Goal: Task Accomplishment & Management: Complete application form

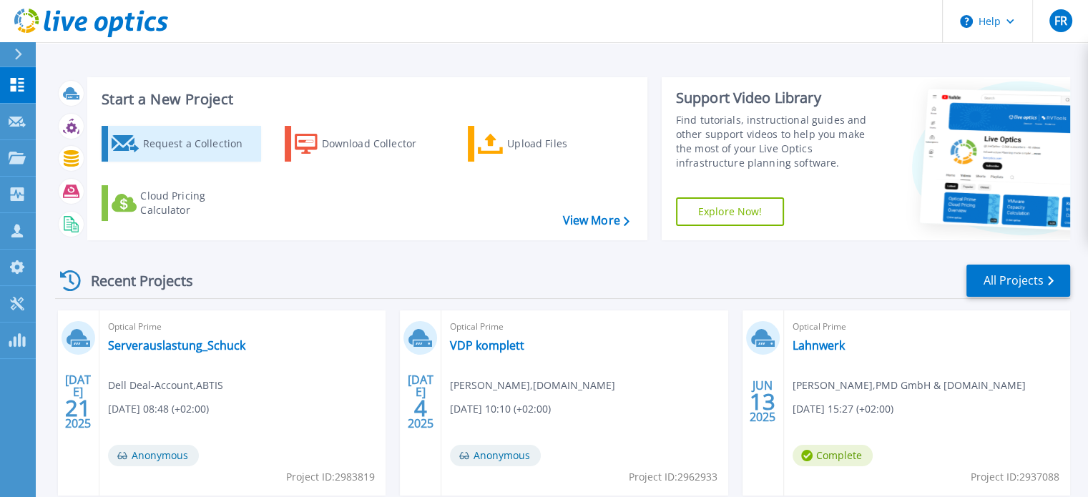
click at [176, 145] on div "Request a Collection" at bounding box center [199, 144] width 114 height 29
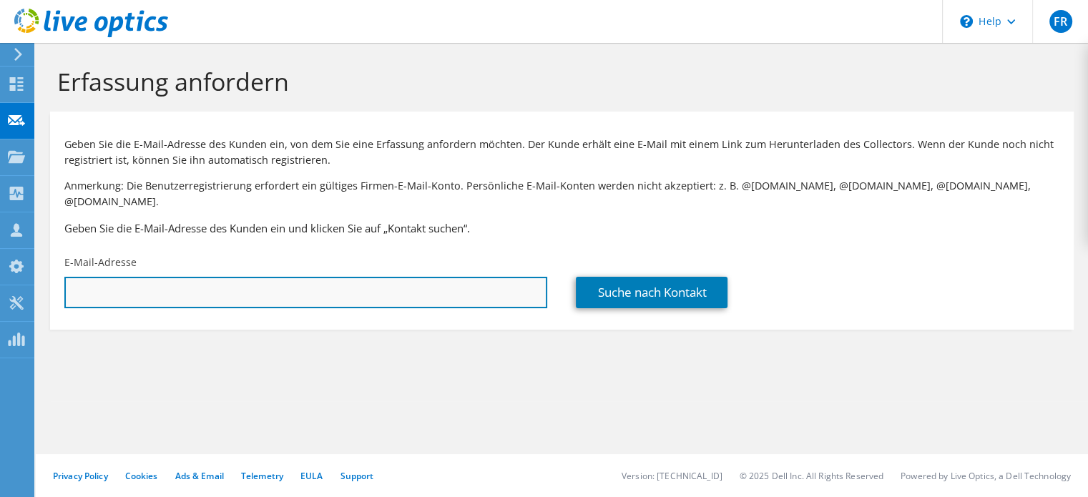
click at [223, 277] on input "text" at bounding box center [305, 292] width 483 height 31
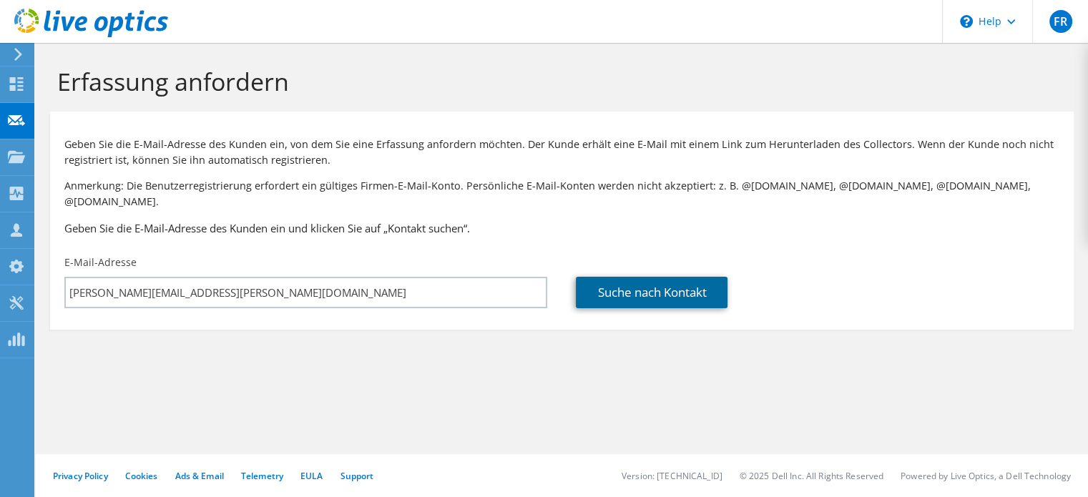
click at [648, 280] on link "Suche nach Kontakt" at bounding box center [652, 292] width 152 height 31
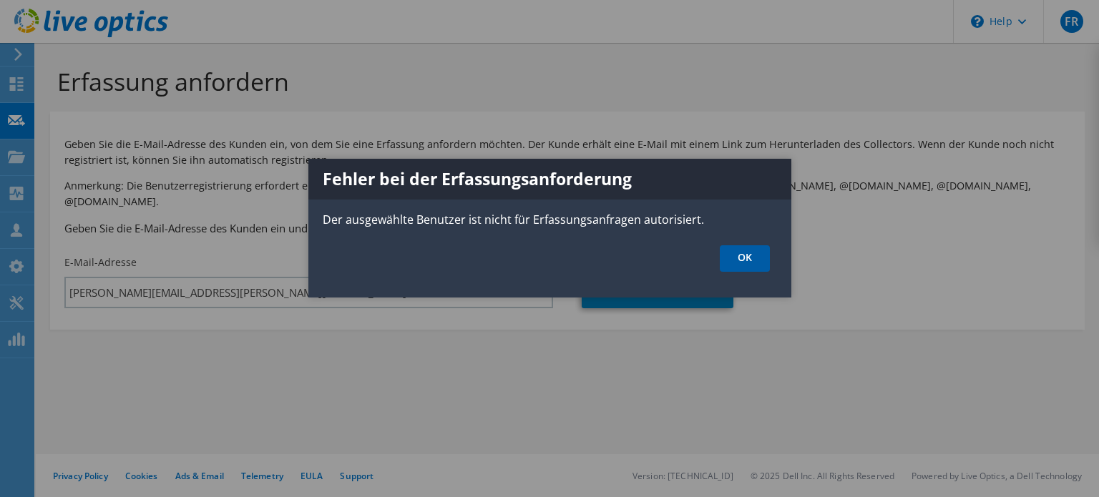
click at [739, 254] on link "OK" at bounding box center [745, 258] width 50 height 26
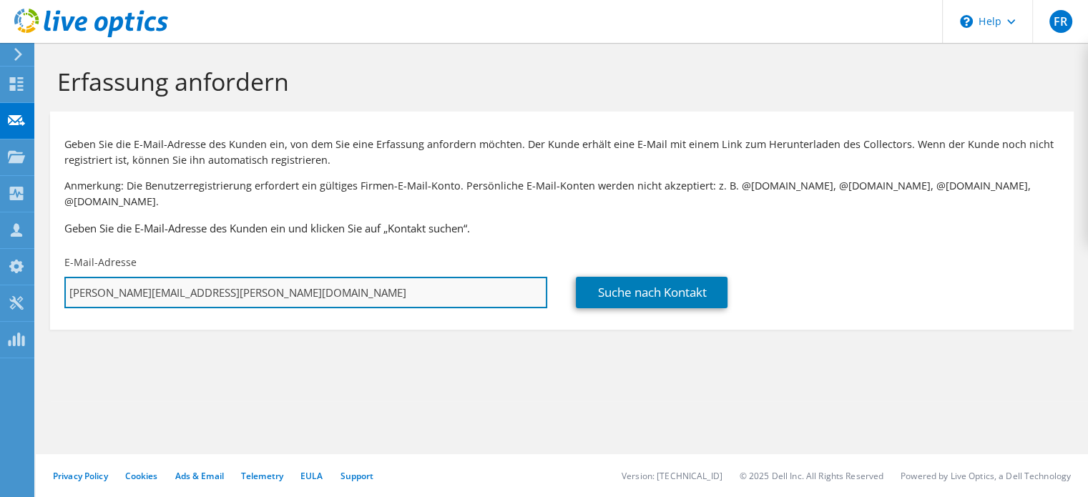
click at [190, 277] on input "yannickh@tim.de" at bounding box center [305, 292] width 483 height 31
drag, startPoint x: 200, startPoint y: 276, endPoint x: 40, endPoint y: 283, distance: 160.5
click at [40, 283] on section "Erfassung anfordern Geben Sie die E-Mail-Adresse des Kunden ein, von dem Sie ei…" at bounding box center [562, 222] width 1053 height 359
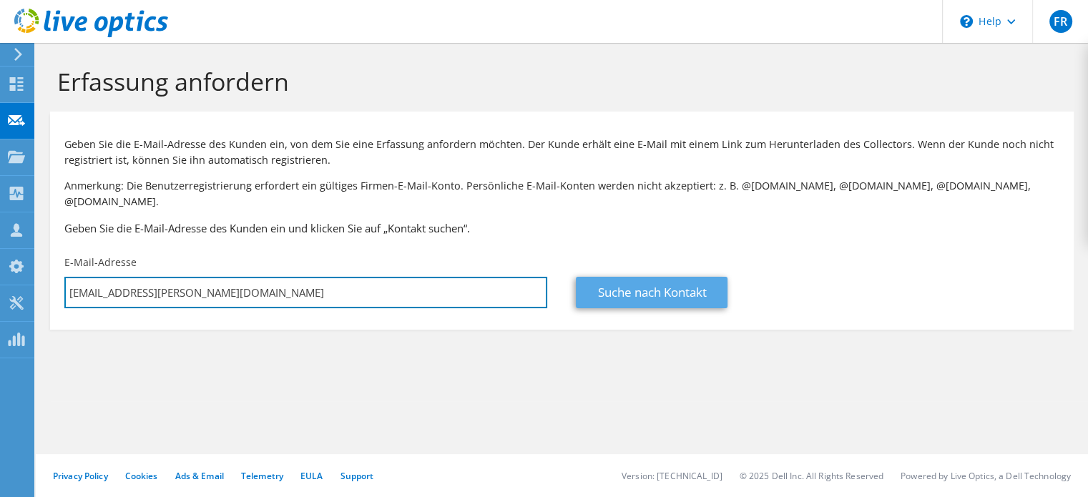
type input "bjoernsch@tim.de"
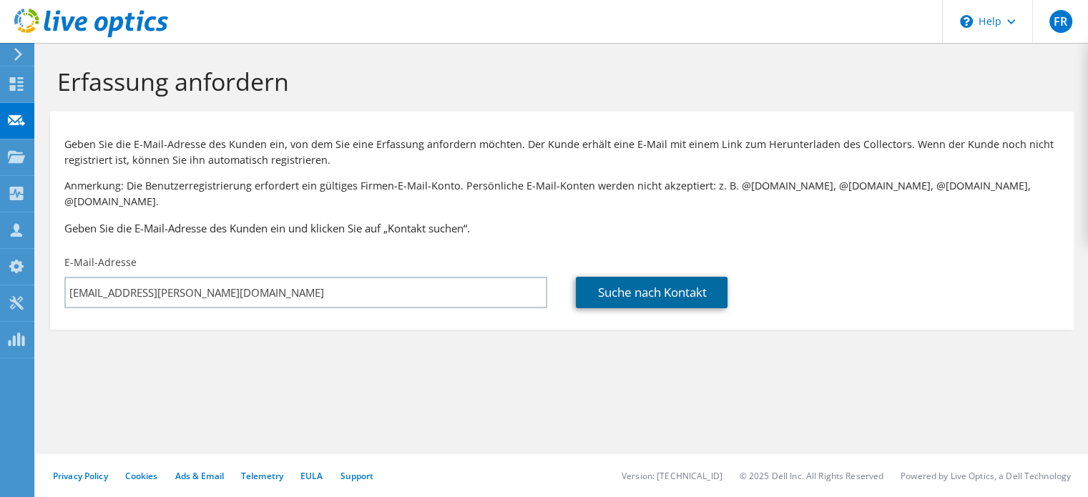
click at [665, 277] on link "Suche nach Kontakt" at bounding box center [652, 292] width 152 height 31
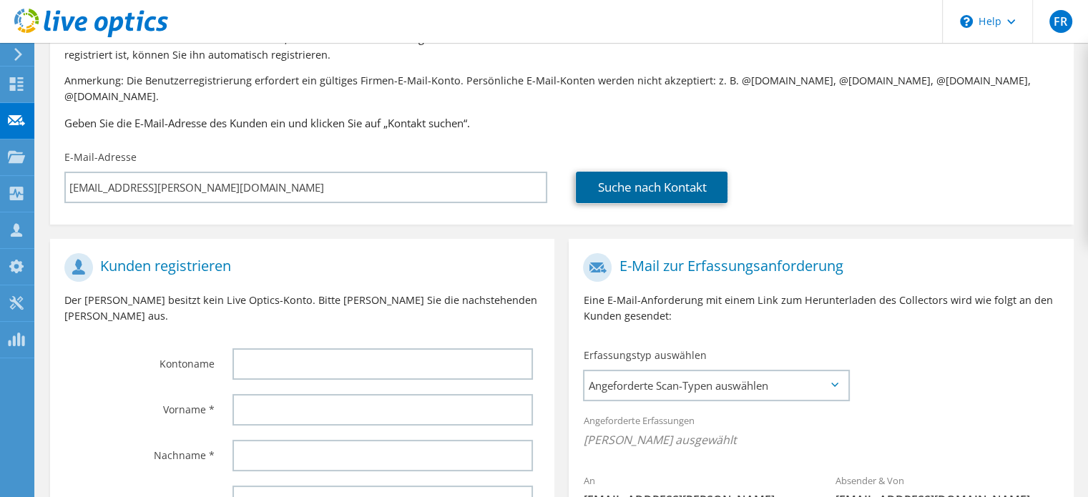
scroll to position [215, 0]
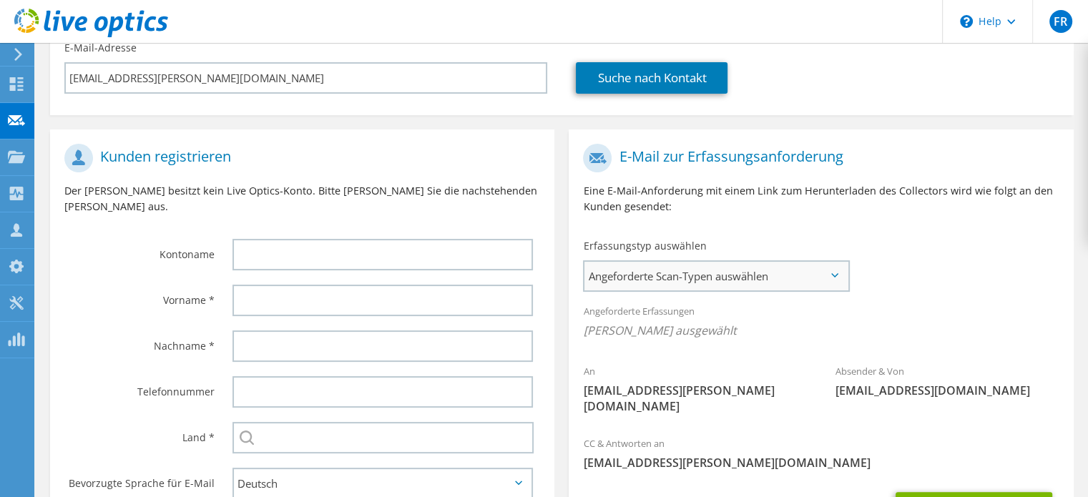
click at [836, 273] on icon at bounding box center [835, 275] width 7 height 4
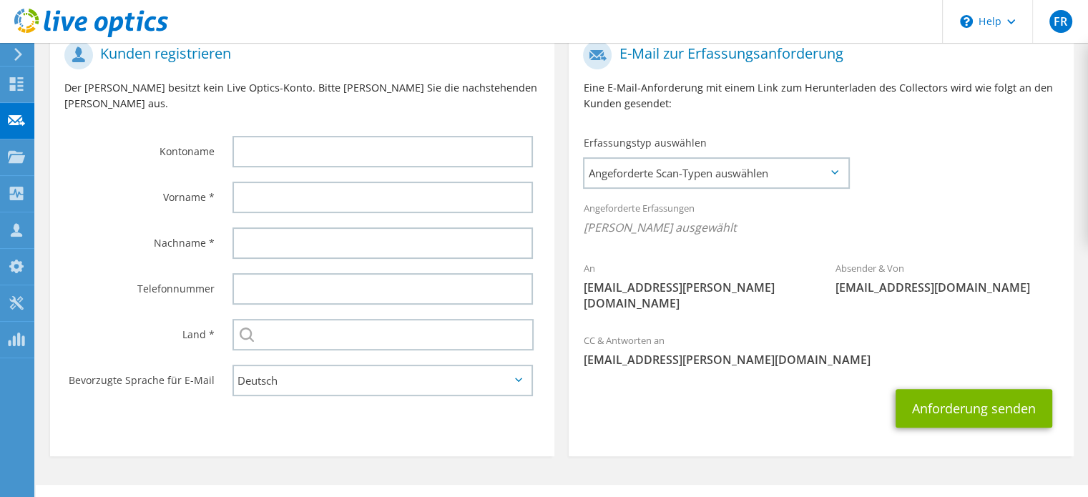
click at [833, 170] on icon at bounding box center [835, 172] width 7 height 4
click at [716, 159] on span "Angeforderte Scan-Typen auswählen" at bounding box center [716, 173] width 263 height 29
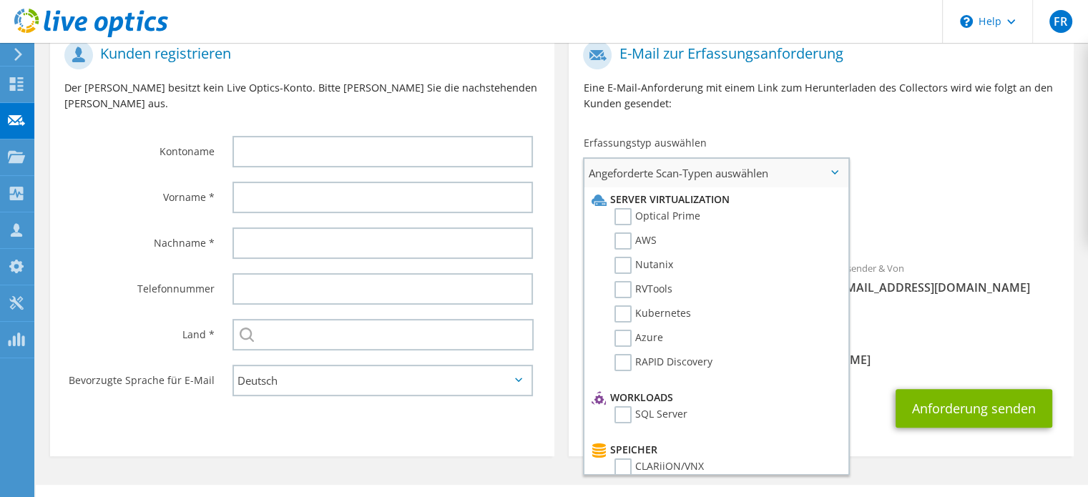
click at [741, 161] on span "Angeforderte Scan-Typen auswählen" at bounding box center [716, 173] width 263 height 29
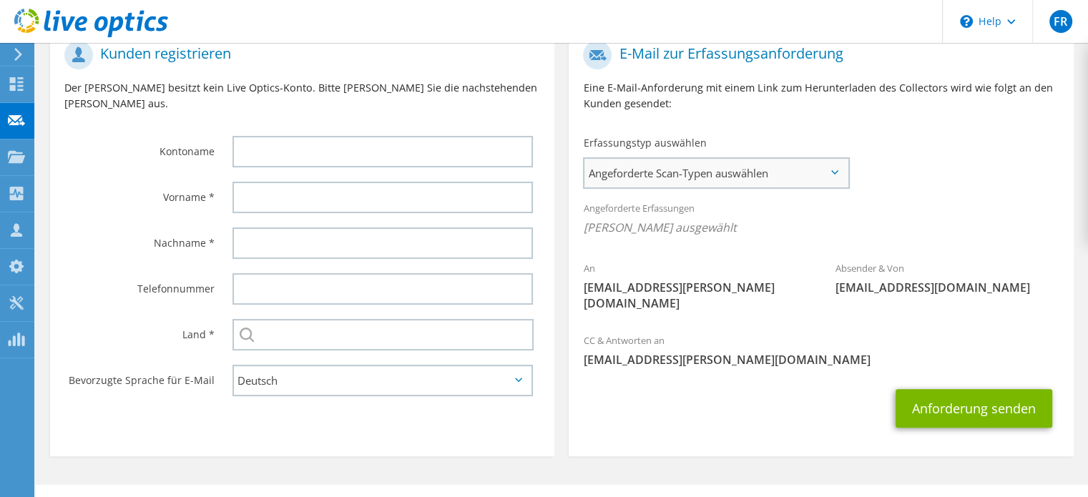
click at [839, 159] on span "Angeforderte Scan-Typen auswählen" at bounding box center [716, 173] width 263 height 29
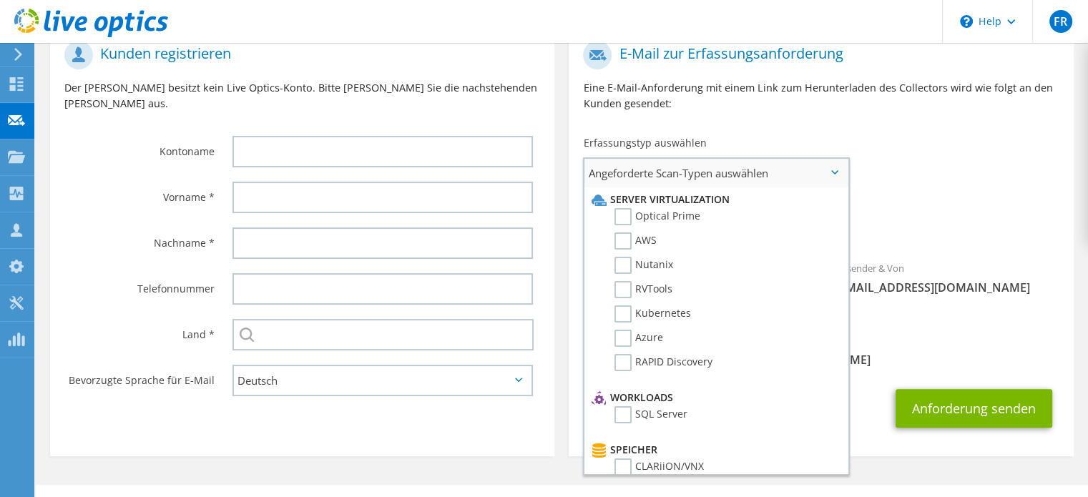
click at [839, 159] on span "Angeforderte Scan-Typen auswählen" at bounding box center [716, 173] width 263 height 29
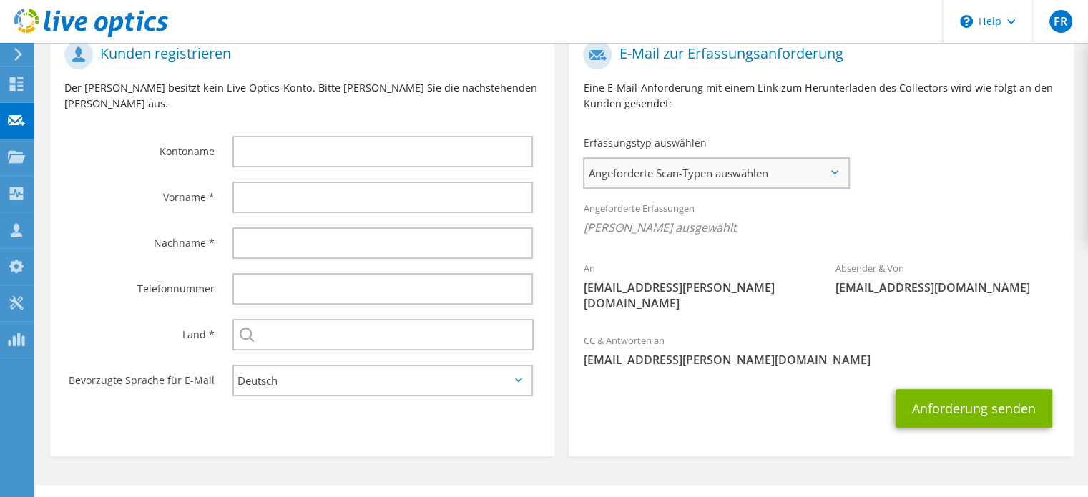
click at [760, 160] on span "Angeforderte Scan-Typen auswählen" at bounding box center [716, 173] width 263 height 29
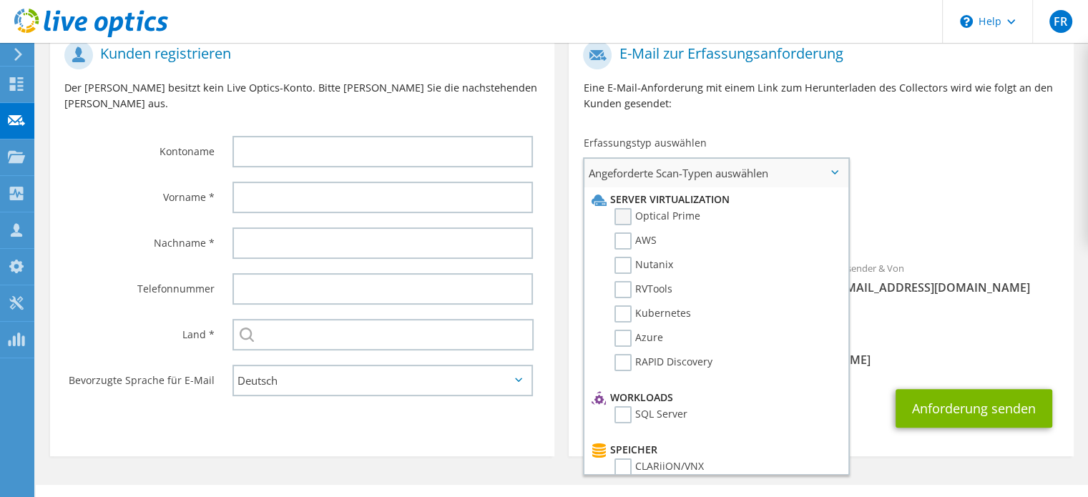
click at [627, 208] on label "Optical Prime" at bounding box center [658, 216] width 86 height 17
click at [0, 0] on input "Optical Prime" at bounding box center [0, 0] width 0 height 0
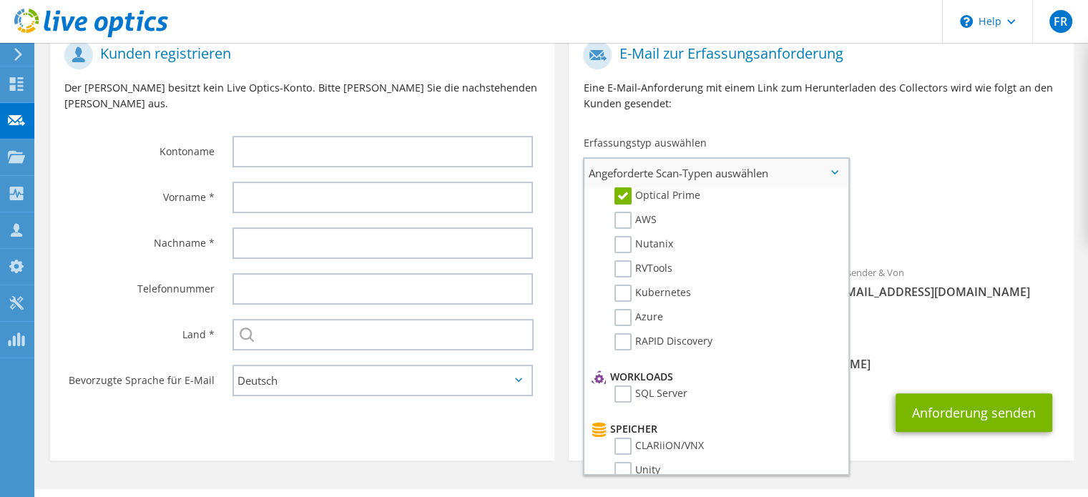
scroll to position [0, 0]
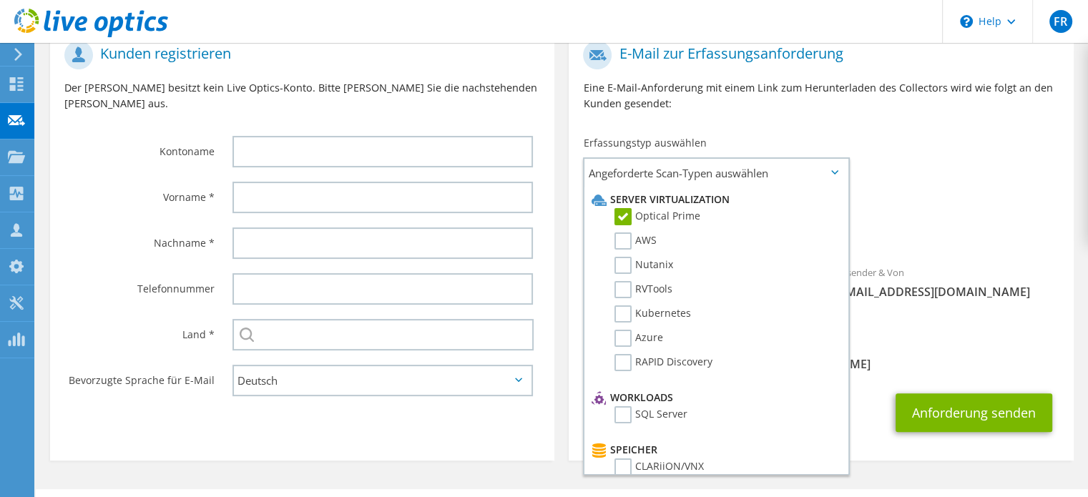
click at [832, 170] on icon at bounding box center [835, 172] width 7 height 4
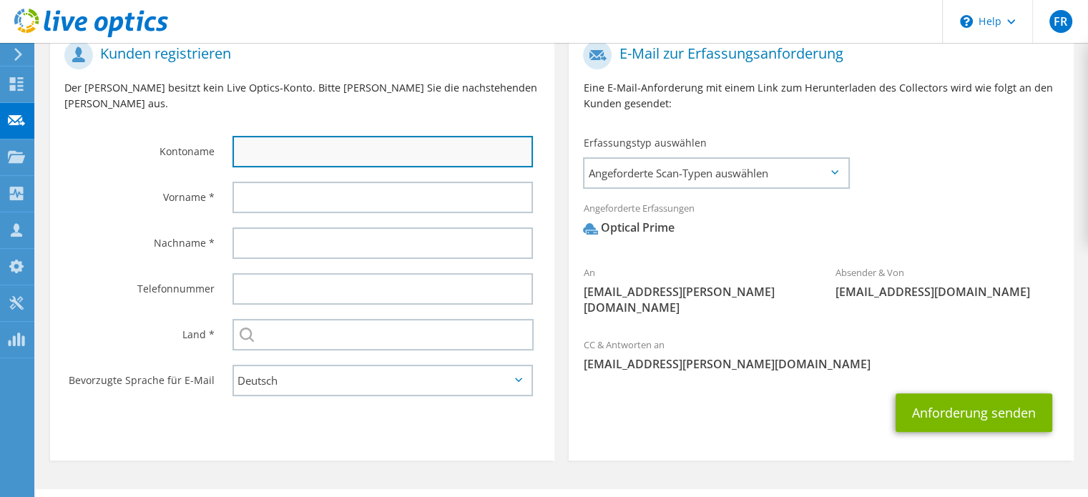
click at [369, 136] on input "text" at bounding box center [383, 151] width 301 height 31
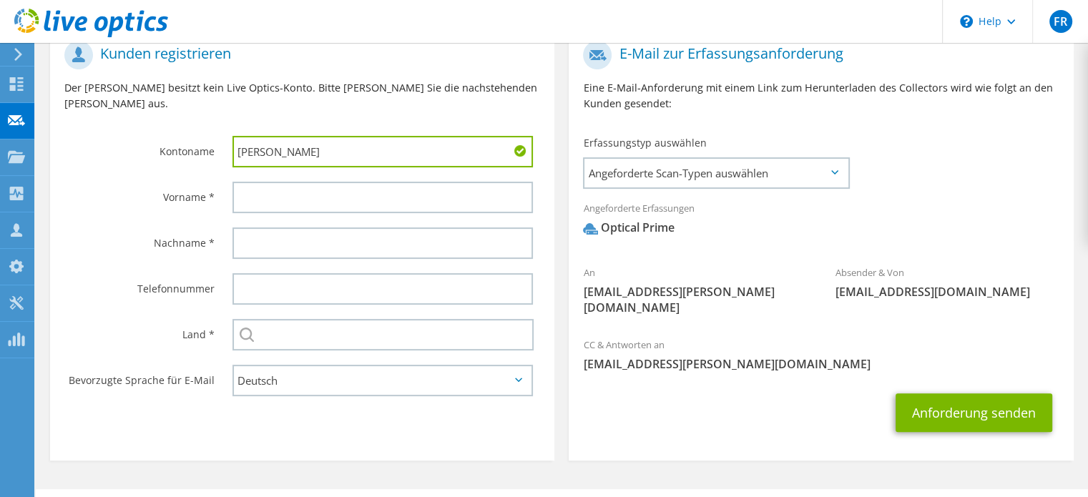
type input "TIM TSC"
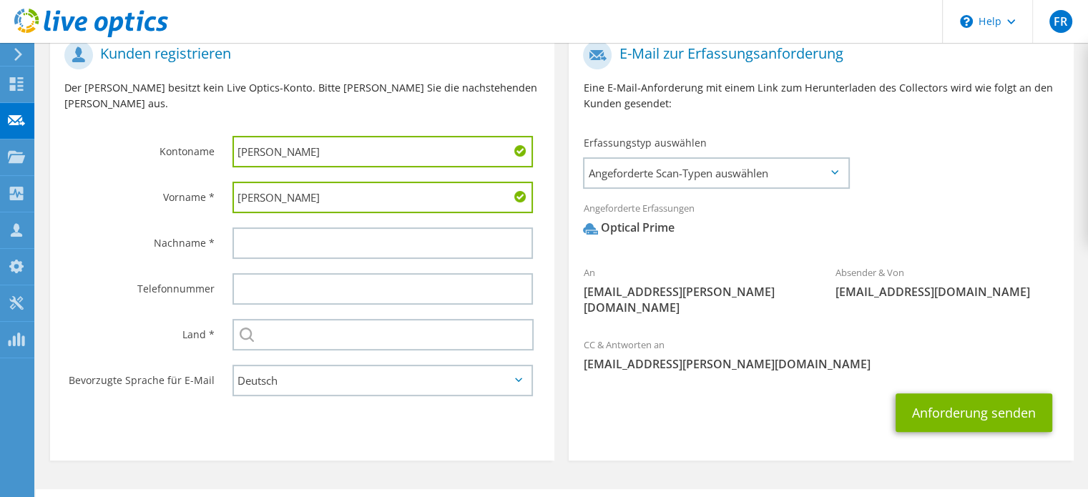
type input "Björn"
click at [555, 175] on div "Björn" at bounding box center [386, 198] width 336 height 46
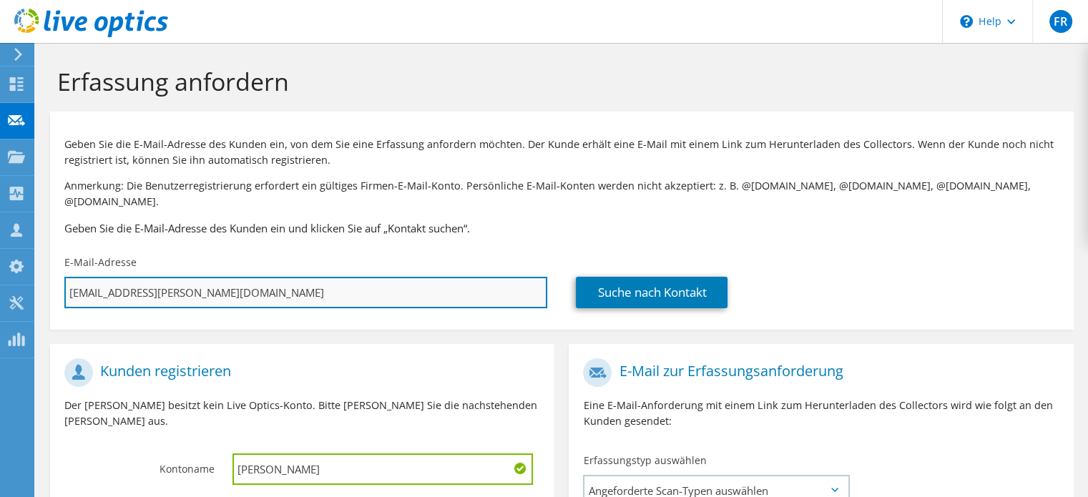
click at [203, 277] on input "bjoernsch@tim.de" at bounding box center [305, 292] width 483 height 31
drag, startPoint x: 209, startPoint y: 277, endPoint x: 57, endPoint y: 288, distance: 152.1
click at [57, 288] on div "E-Mail-Adresse bjoernsch@tim.de" at bounding box center [306, 281] width 512 height 67
type input "j"
type input "Auswählen"
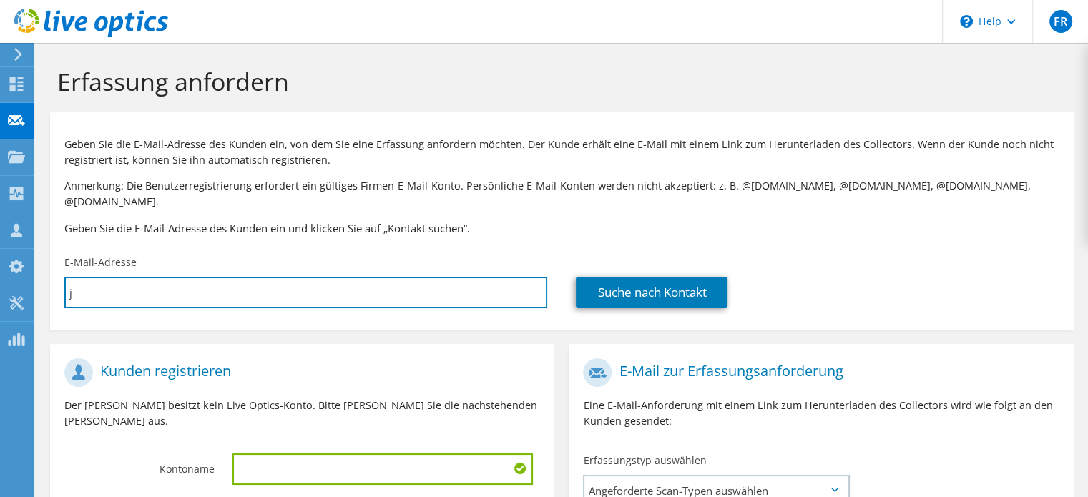
type input "ja"
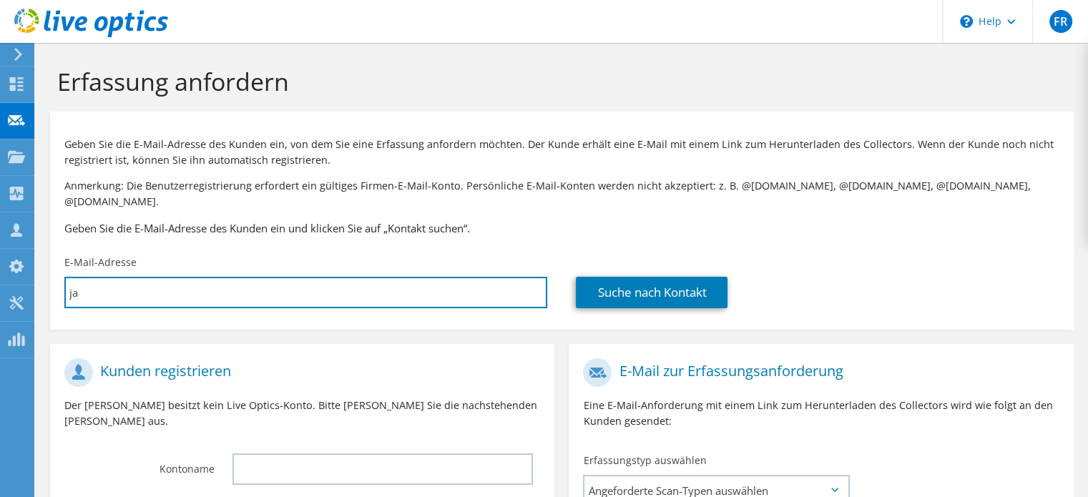
type input "Auswählen"
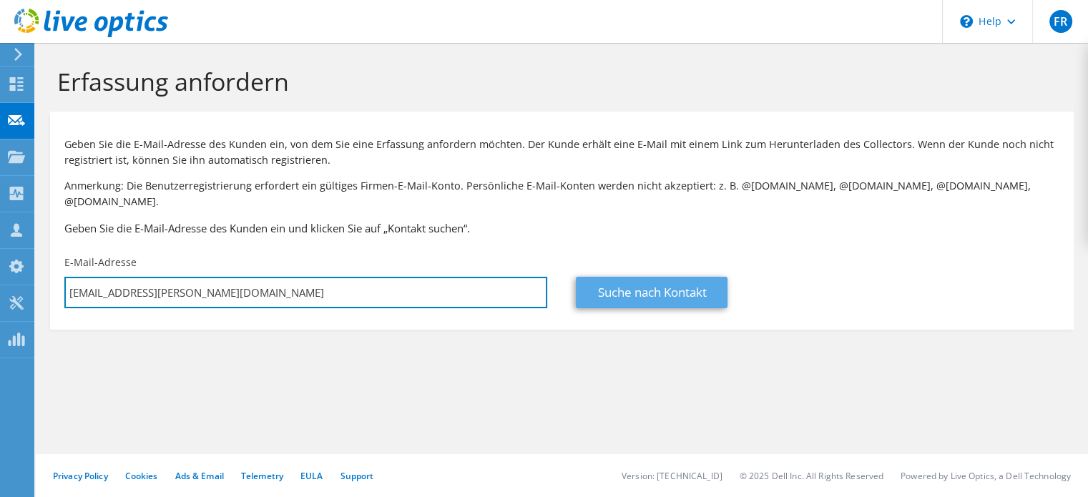
type input "jashaf@tim.de"
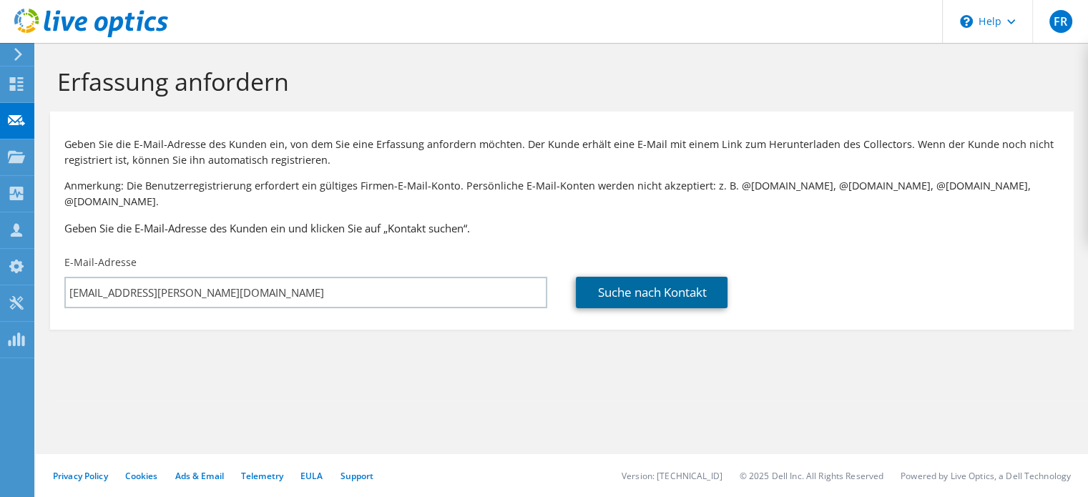
click at [660, 286] on link "Suche nach Kontakt" at bounding box center [652, 292] width 152 height 31
type input "TIM AG"
type input "Jasha"
type input "Federer"
type input "Österreich"
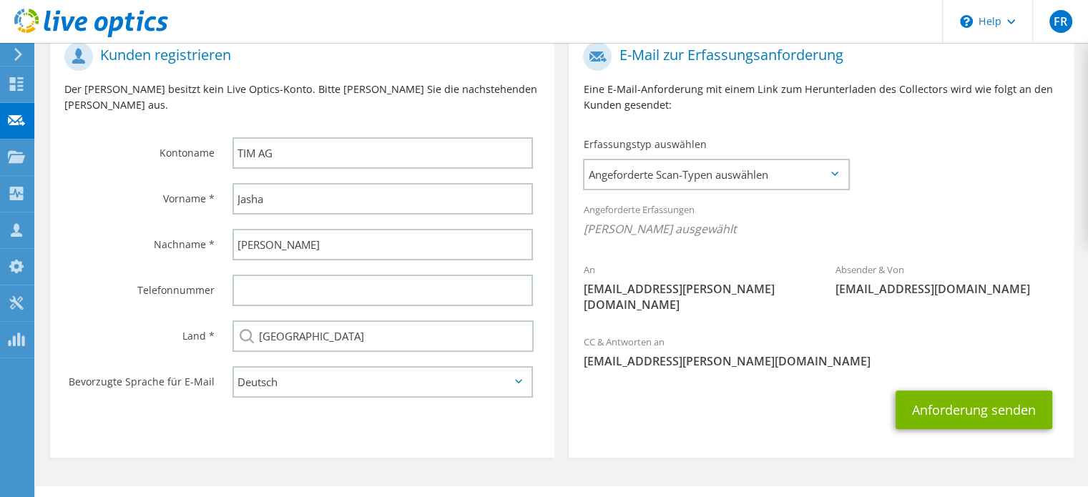
scroll to position [318, 0]
click at [757, 161] on span "Angeforderte Scan-Typen auswählen" at bounding box center [716, 173] width 263 height 29
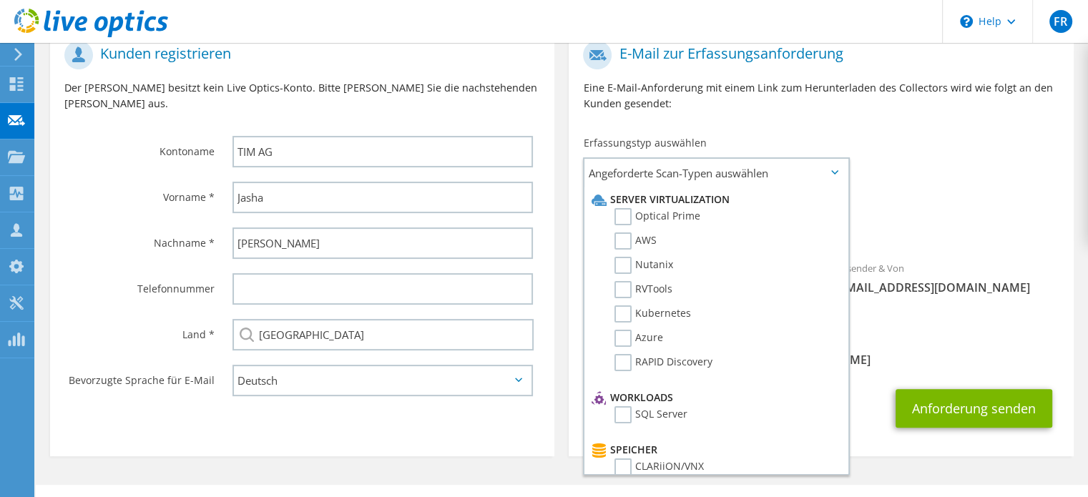
click at [564, 381] on div "E-Mail zur Erfassungsanforderung Eine E-Mail-Anforderung mit einem Link zum Her…" at bounding box center [821, 244] width 519 height 437
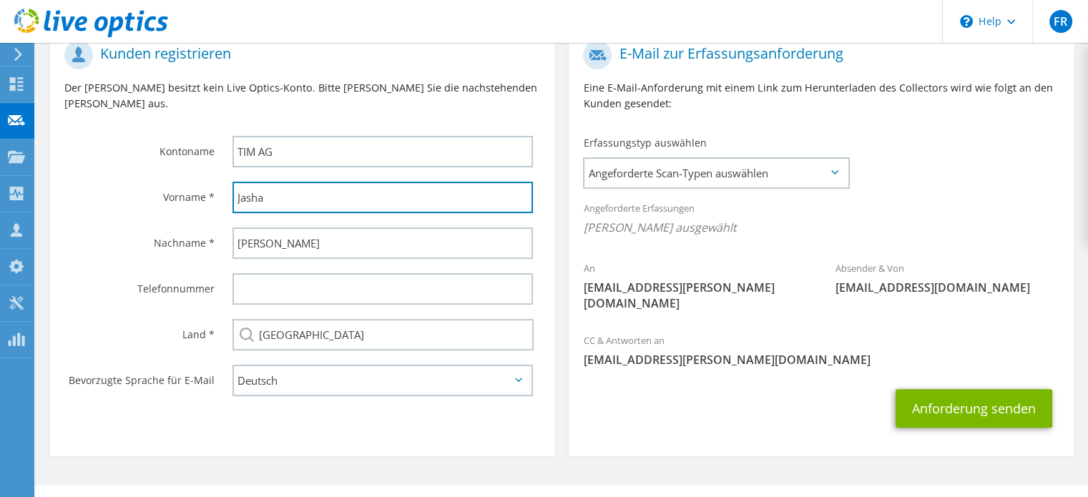
drag, startPoint x: 269, startPoint y: 160, endPoint x: 214, endPoint y: 160, distance: 55.1
click at [214, 175] on div "Vorname * Jasha" at bounding box center [302, 198] width 505 height 46
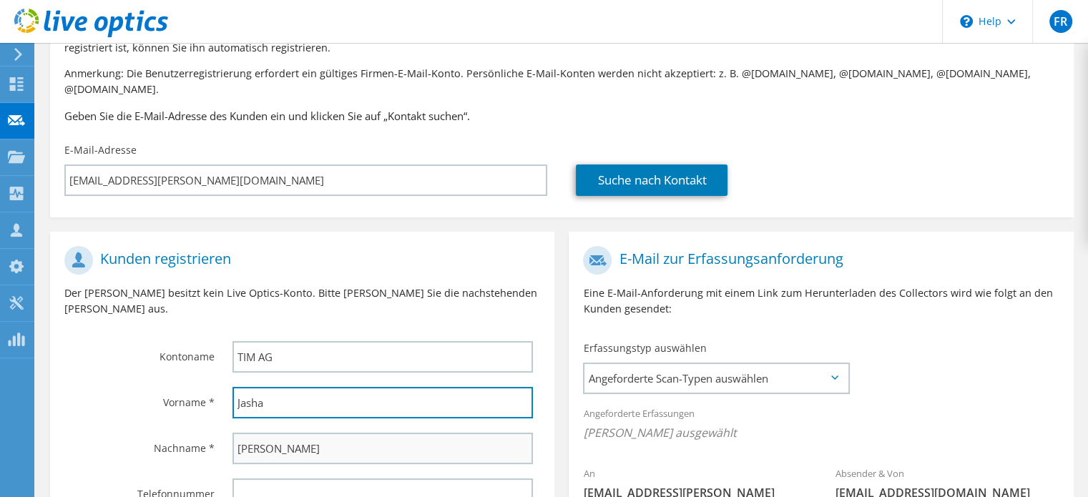
scroll to position [31, 0]
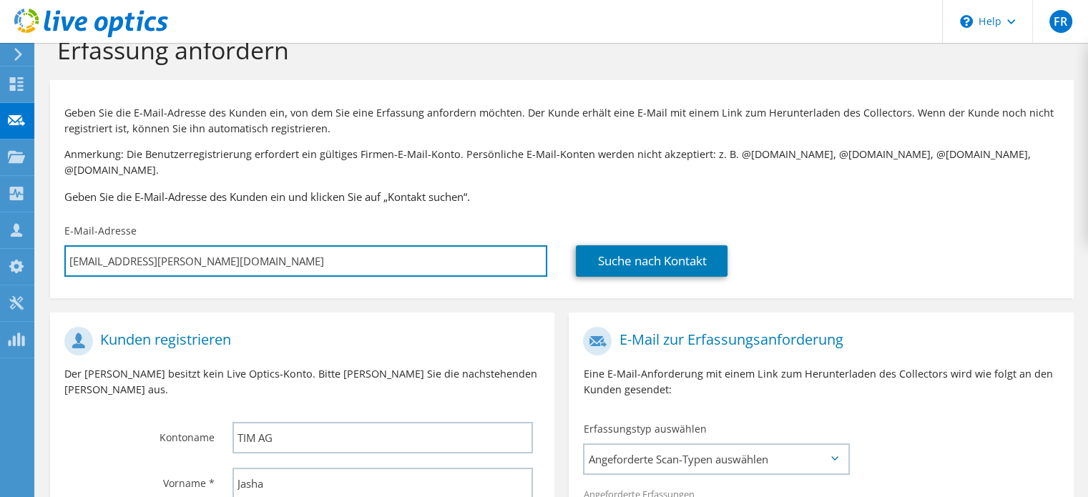
drag, startPoint x: 132, startPoint y: 242, endPoint x: 52, endPoint y: 240, distance: 80.2
click at [52, 240] on div "E-Mail-Adresse jashaf@tim.de" at bounding box center [306, 250] width 512 height 67
type input "j"
type input "Auswählen"
type input "ja"
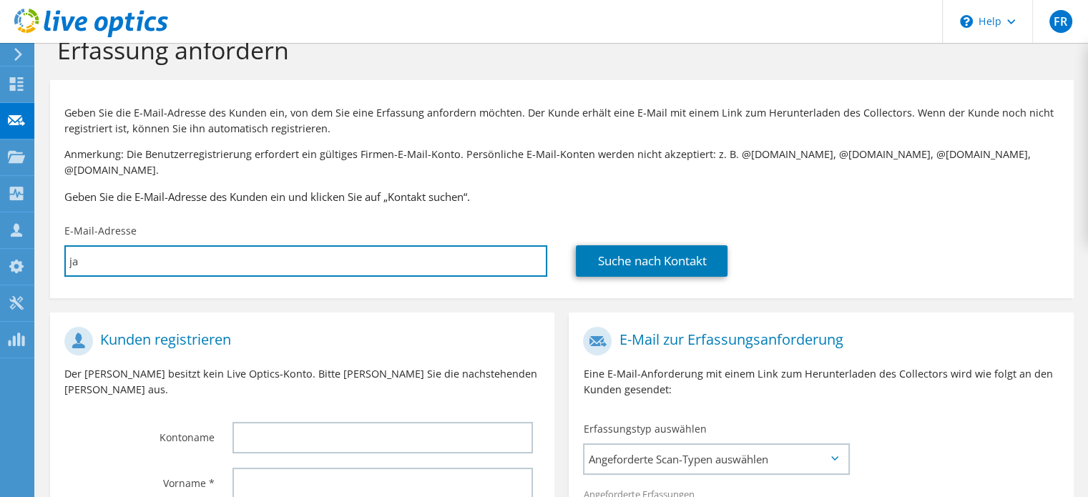
type input "Auswählen"
type input "jan"
type input "Auswählen"
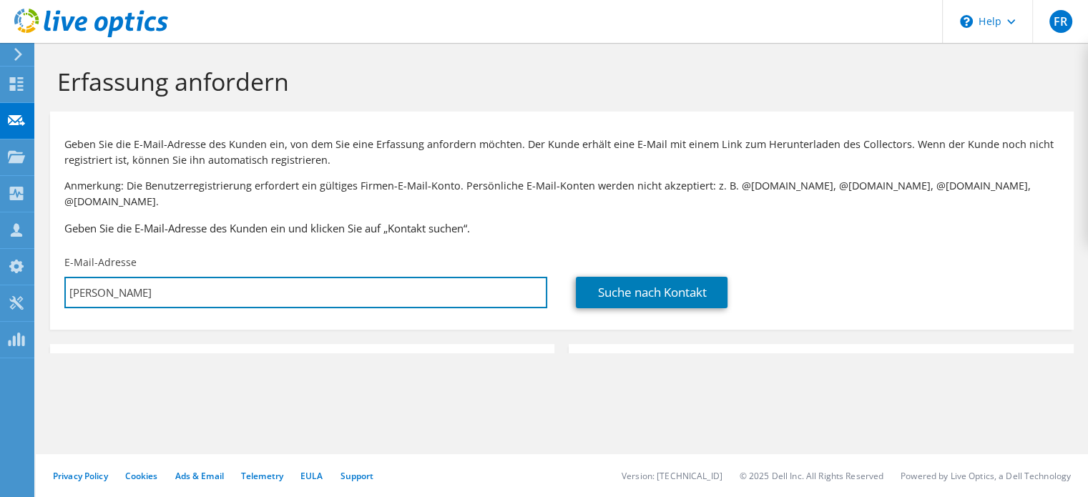
scroll to position [0, 0]
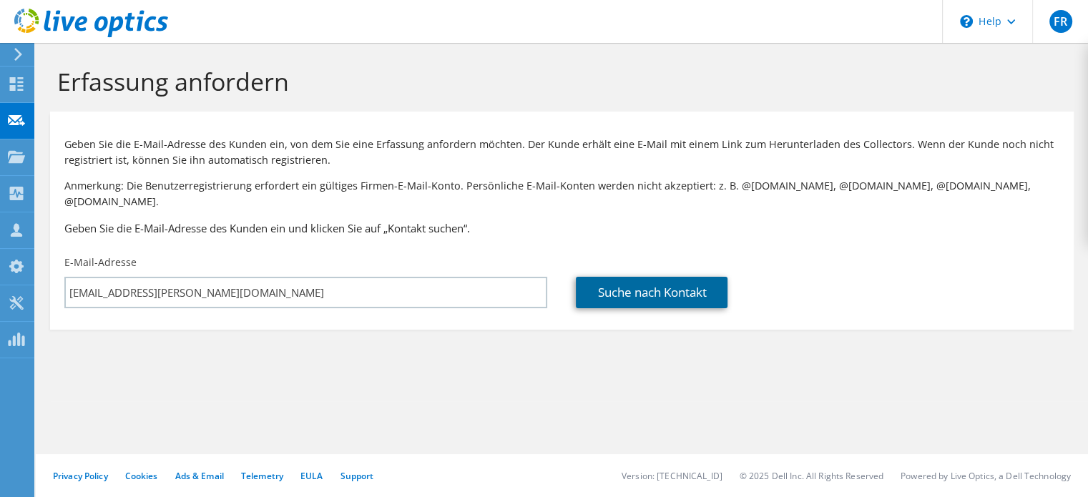
click at [655, 277] on link "Suche nach Kontakt" at bounding box center [652, 292] width 152 height 31
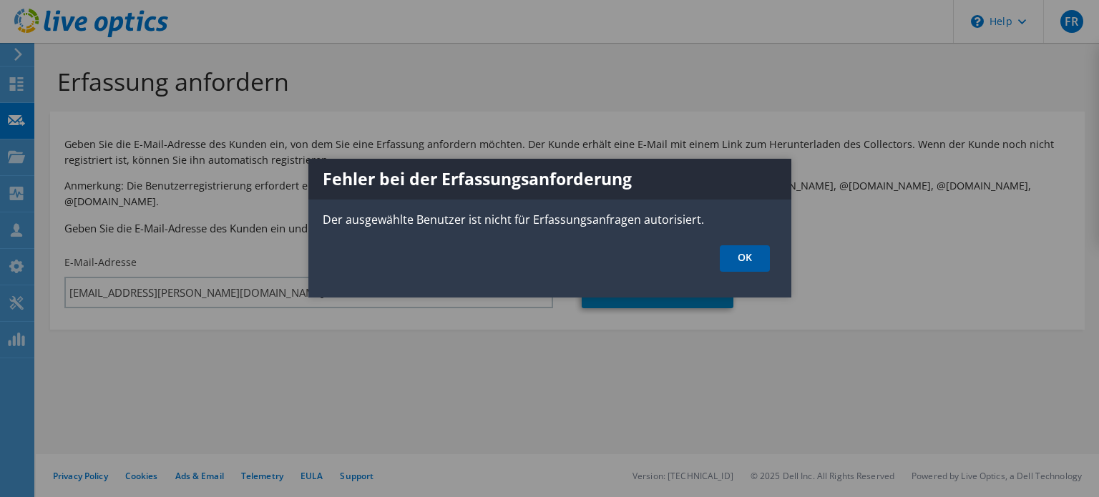
click at [742, 249] on link "OK" at bounding box center [745, 258] width 50 height 26
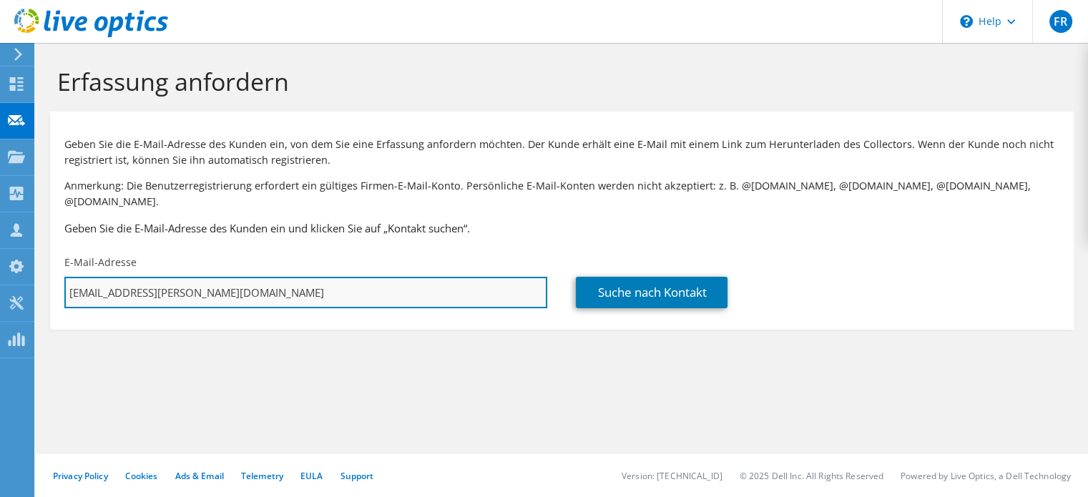
click at [188, 277] on input "jannikk@tim.de" at bounding box center [305, 292] width 483 height 31
click at [188, 277] on input "alexanderw@tim.de" at bounding box center [305, 292] width 483 height 31
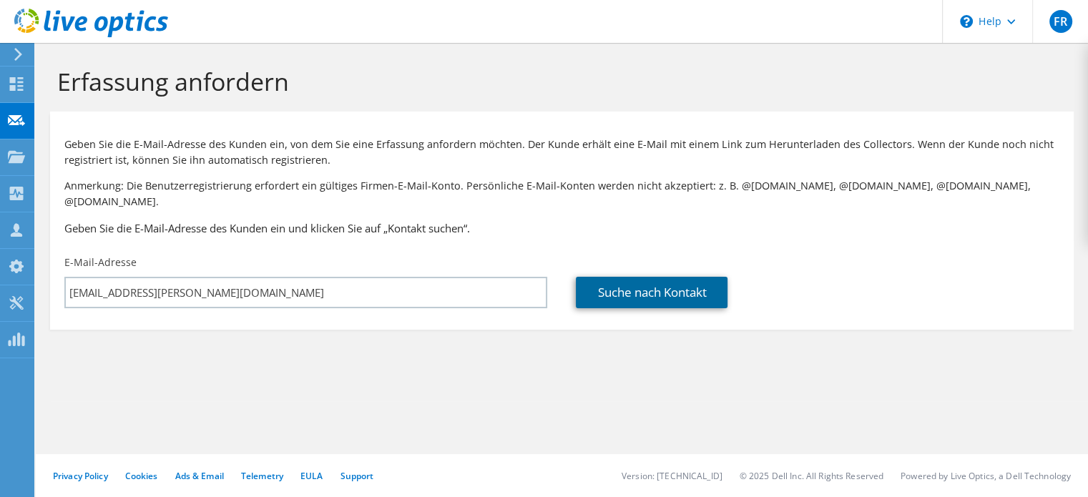
click at [643, 281] on link "Suche nach Kontakt" at bounding box center [652, 292] width 152 height 31
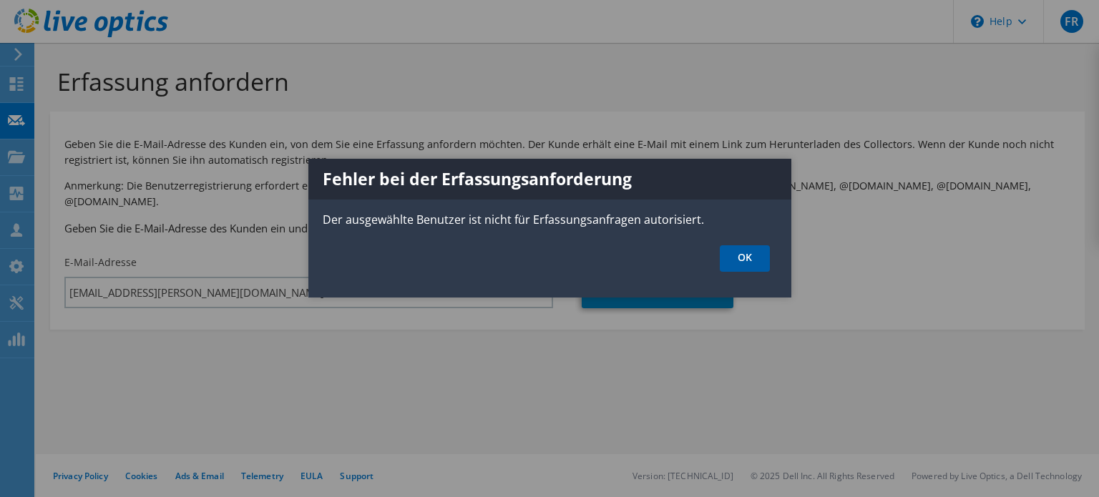
click at [745, 254] on link "OK" at bounding box center [745, 258] width 50 height 26
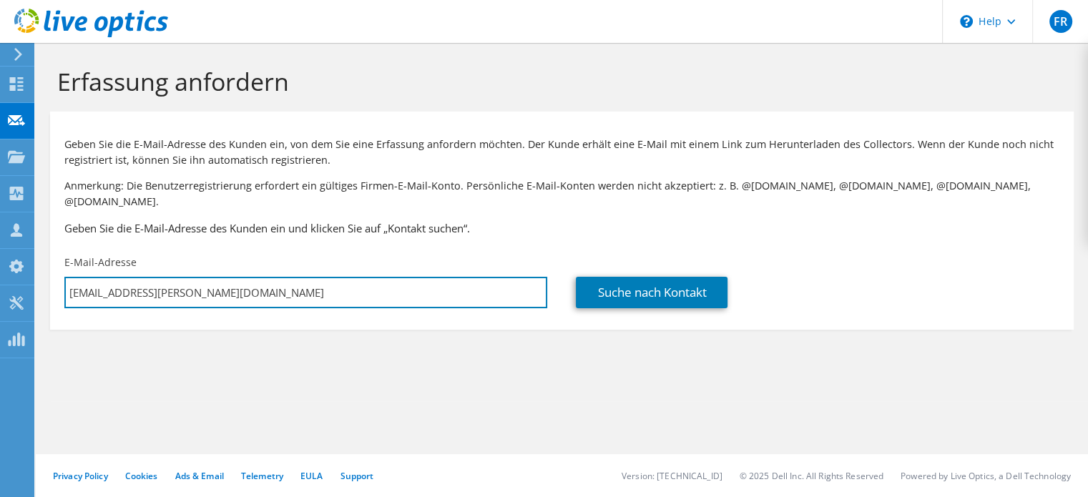
drag, startPoint x: 199, startPoint y: 276, endPoint x: 46, endPoint y: 273, distance: 153.2
click at [46, 274] on section "Erfassung anfordern Geben Sie die E-Mail-Adresse des Kunden ein, von dem Sie ei…" at bounding box center [562, 222] width 1053 height 359
type input "j"
